Goal: Communication & Community: Answer question/provide support

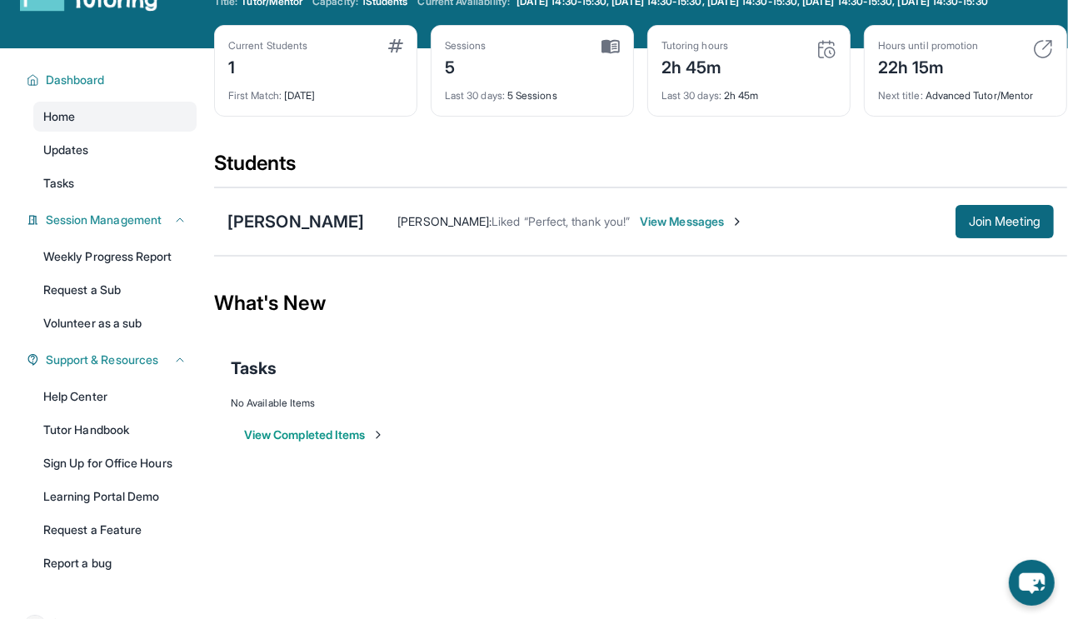
scroll to position [57, 0]
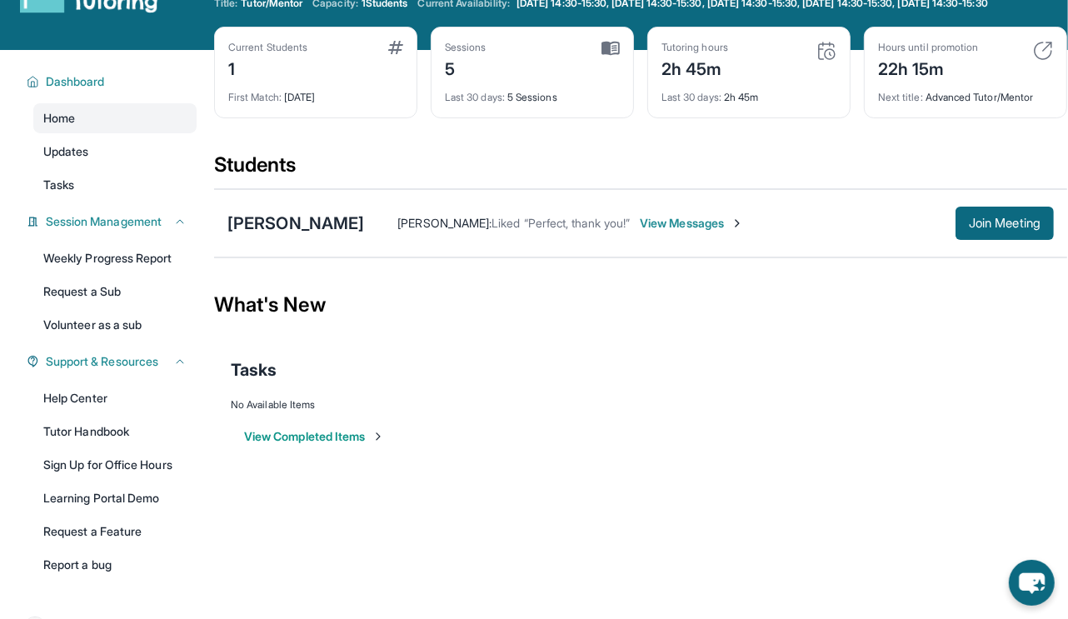
click at [654, 232] on span "View Messages" at bounding box center [692, 223] width 104 height 17
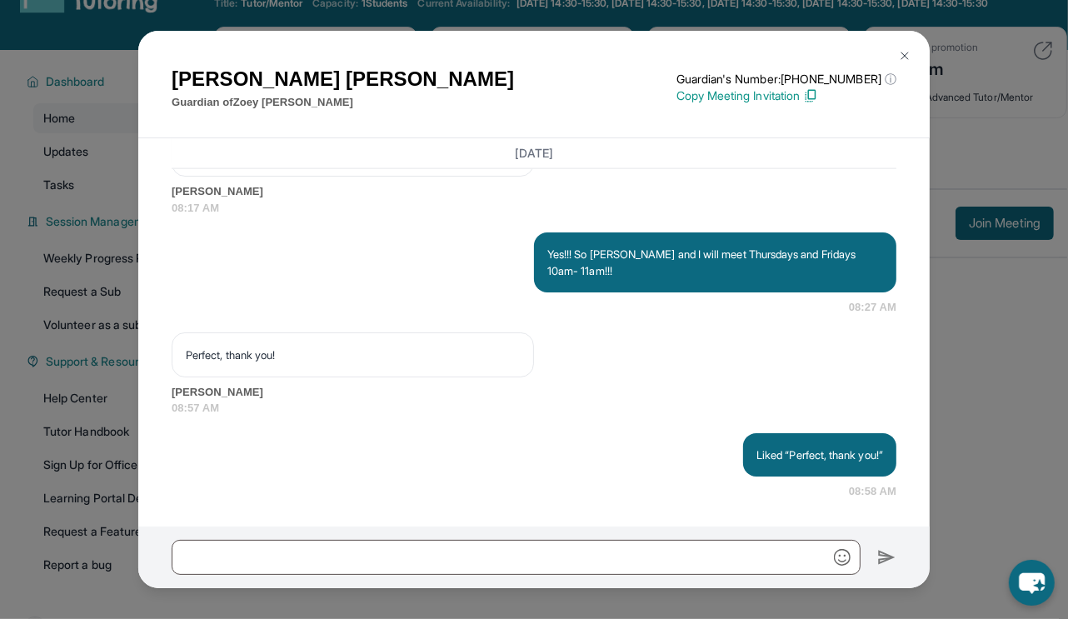
scroll to position [11523, 0]
click at [904, 59] on img at bounding box center [904, 55] width 13 height 13
